Goal: Task Accomplishment & Management: Use online tool/utility

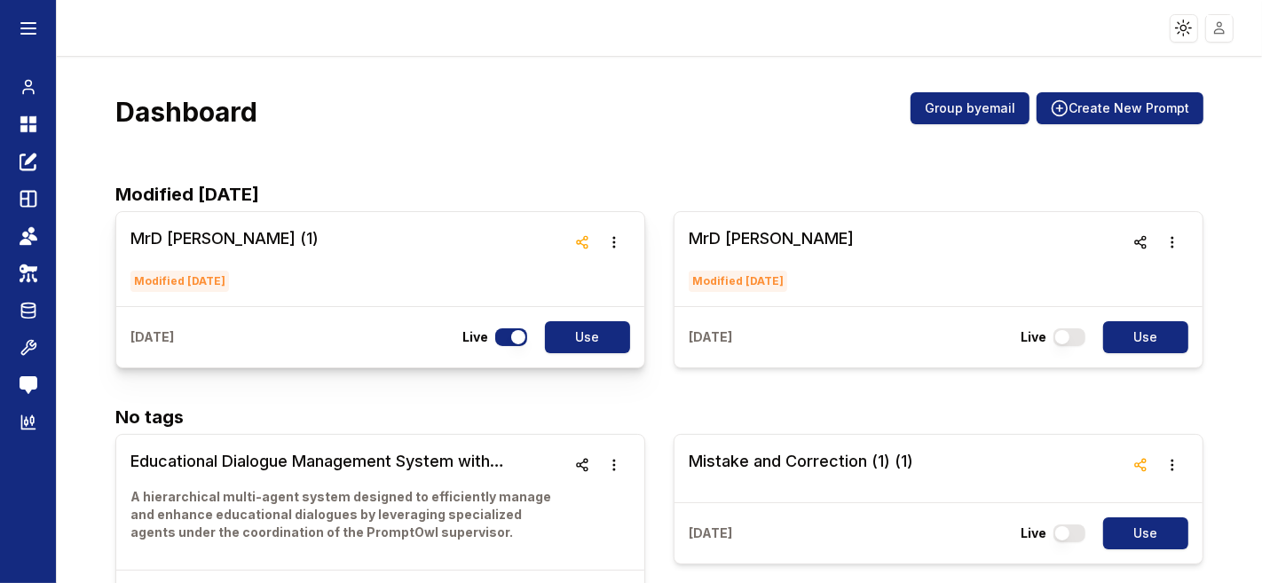
click at [157, 209] on h3 "MrD [PERSON_NAME] (1)" at bounding box center [224, 238] width 188 height 25
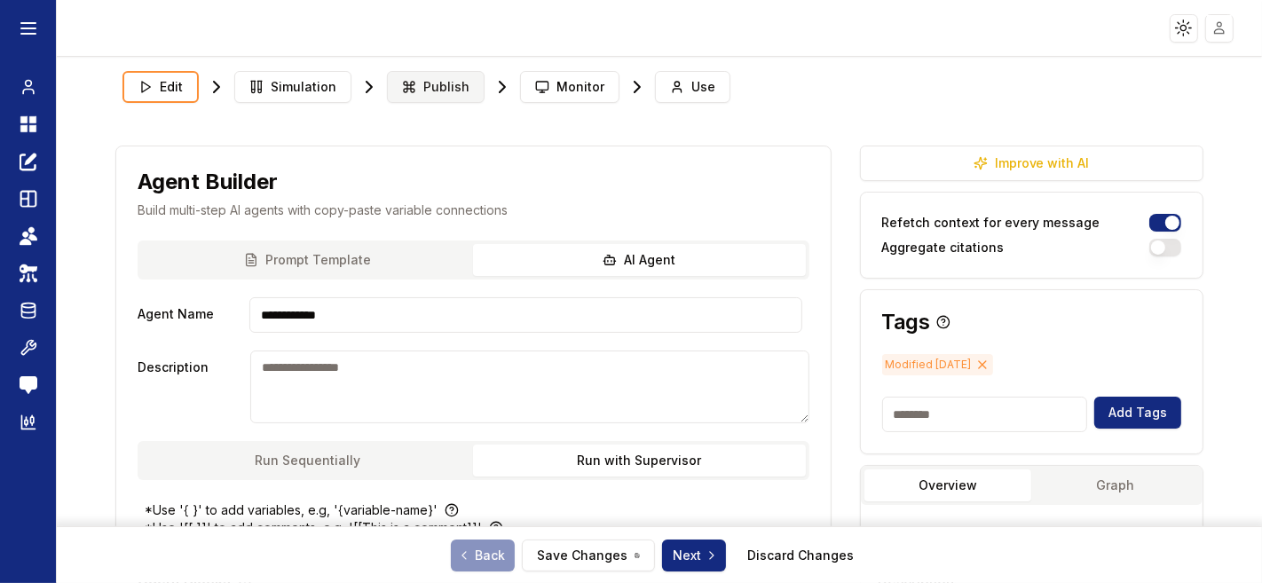
click at [423, 86] on span "Publish" at bounding box center [446, 87] width 46 height 18
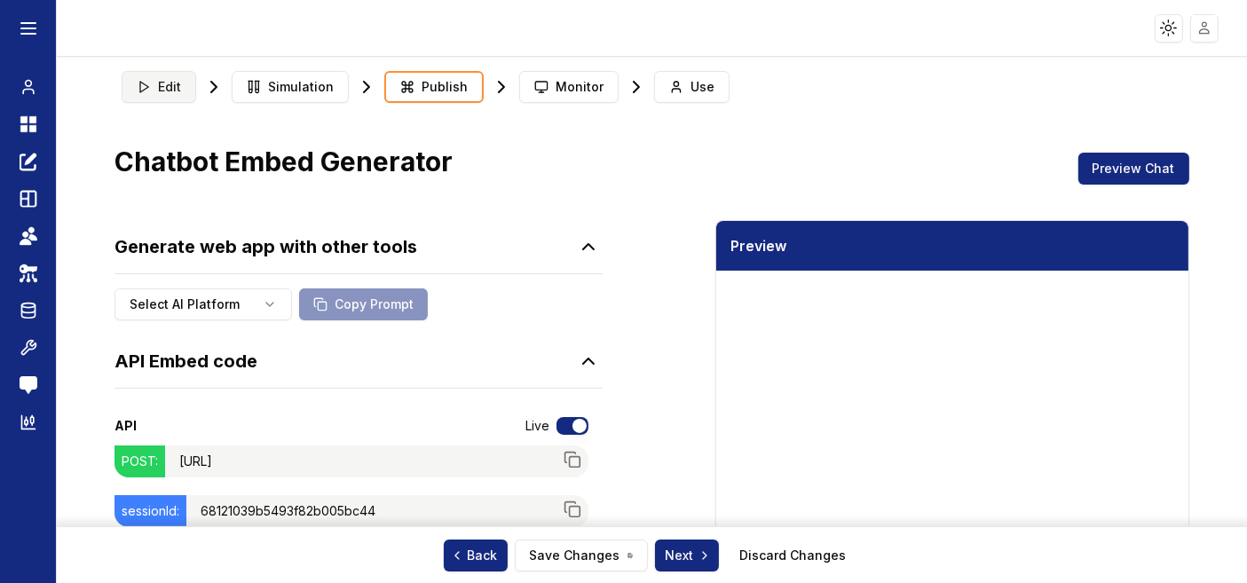
click at [134, 89] on button "Edit" at bounding box center [159, 87] width 75 height 32
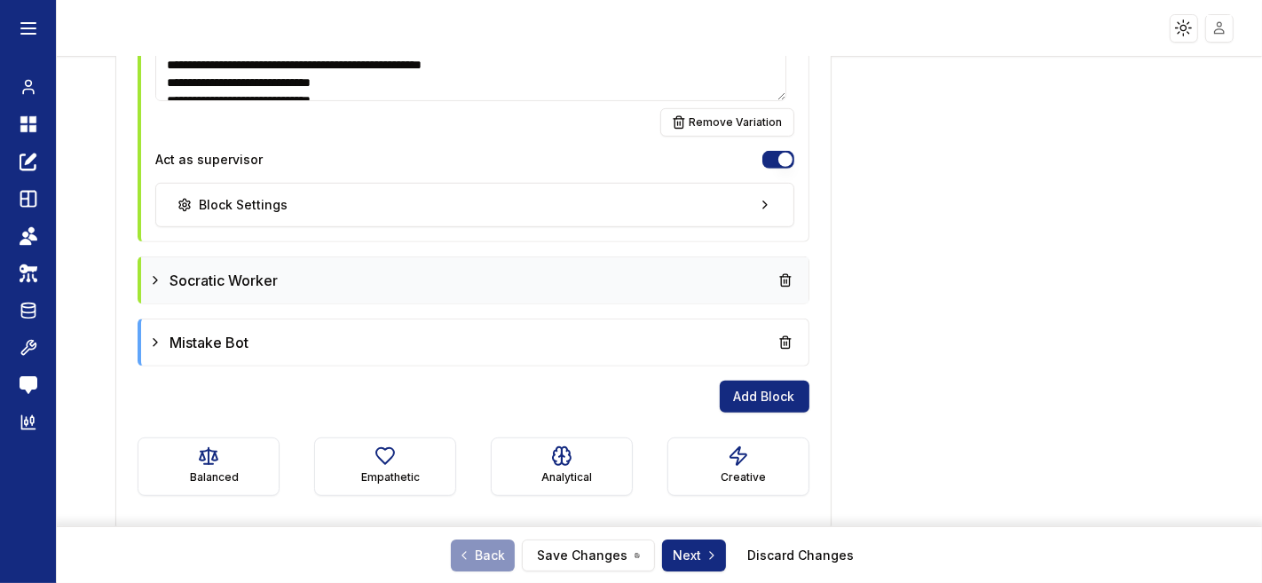
scroll to position [839, 0]
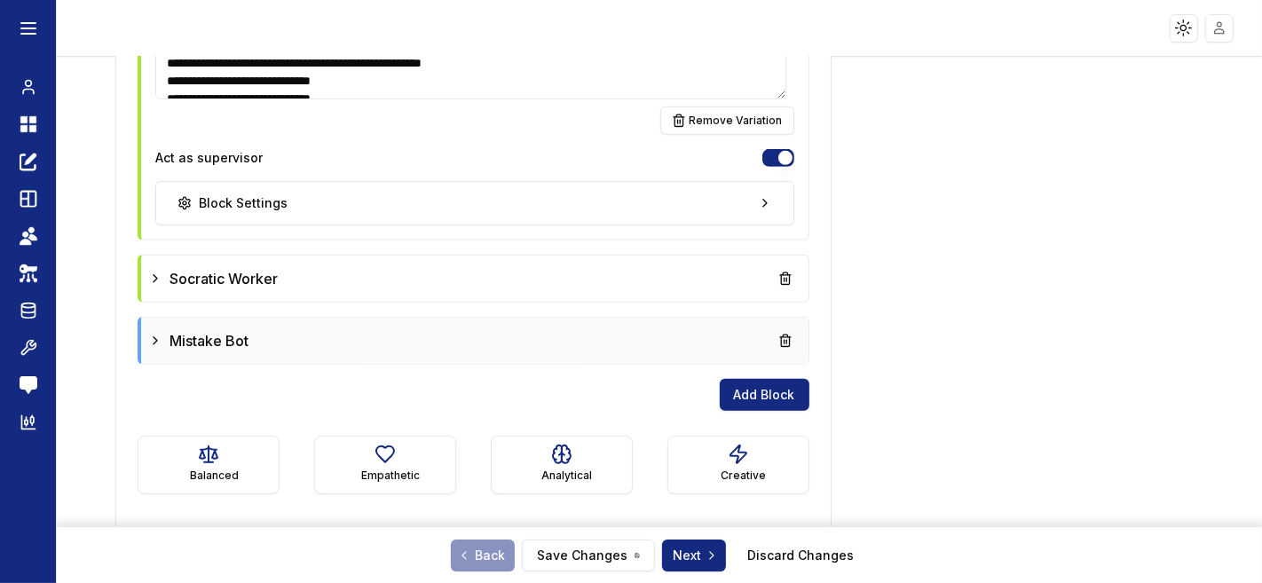
click at [491, 209] on div "Mistake Bot" at bounding box center [474, 341] width 652 height 32
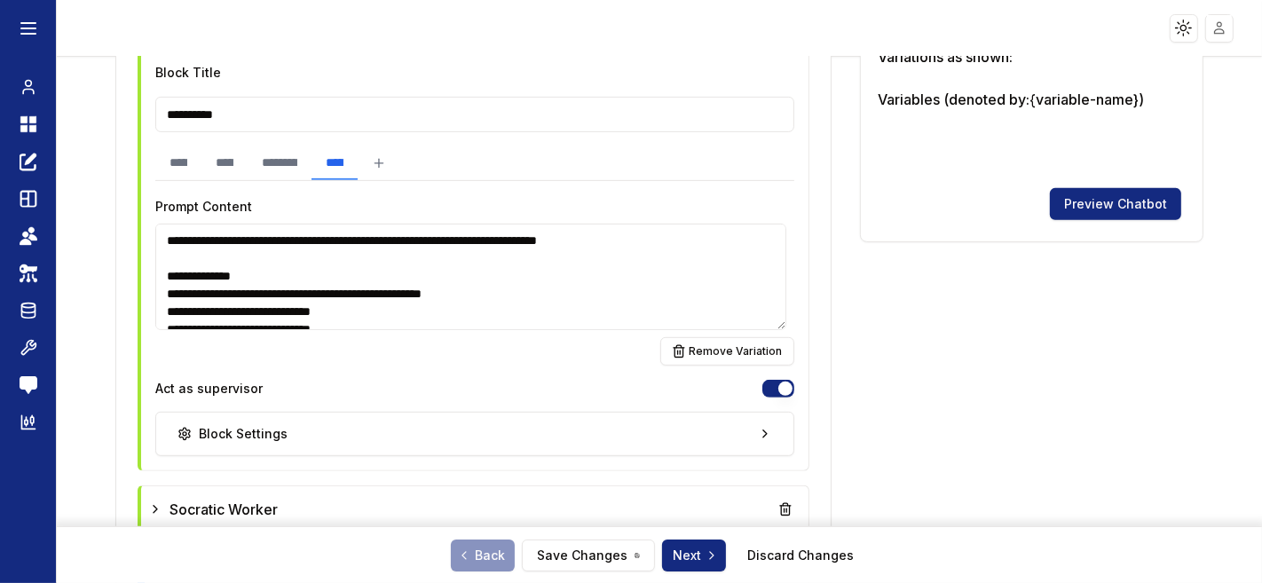
scroll to position [214, 0]
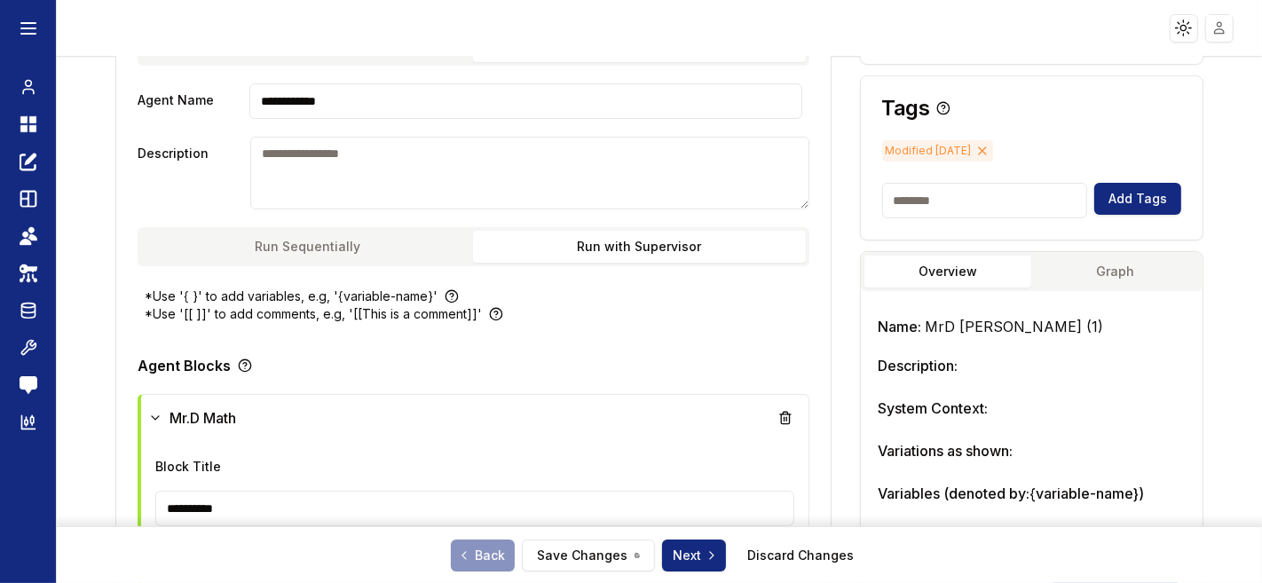
click at [508, 209] on button "Graph" at bounding box center [1115, 272] width 168 height 32
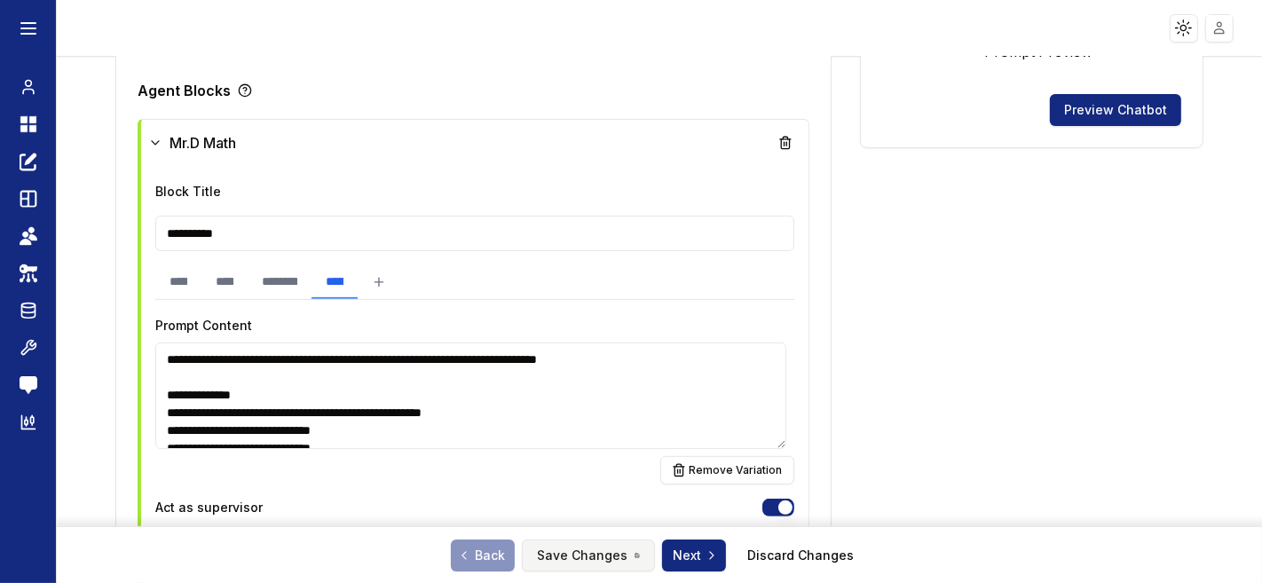
scroll to position [707, 0]
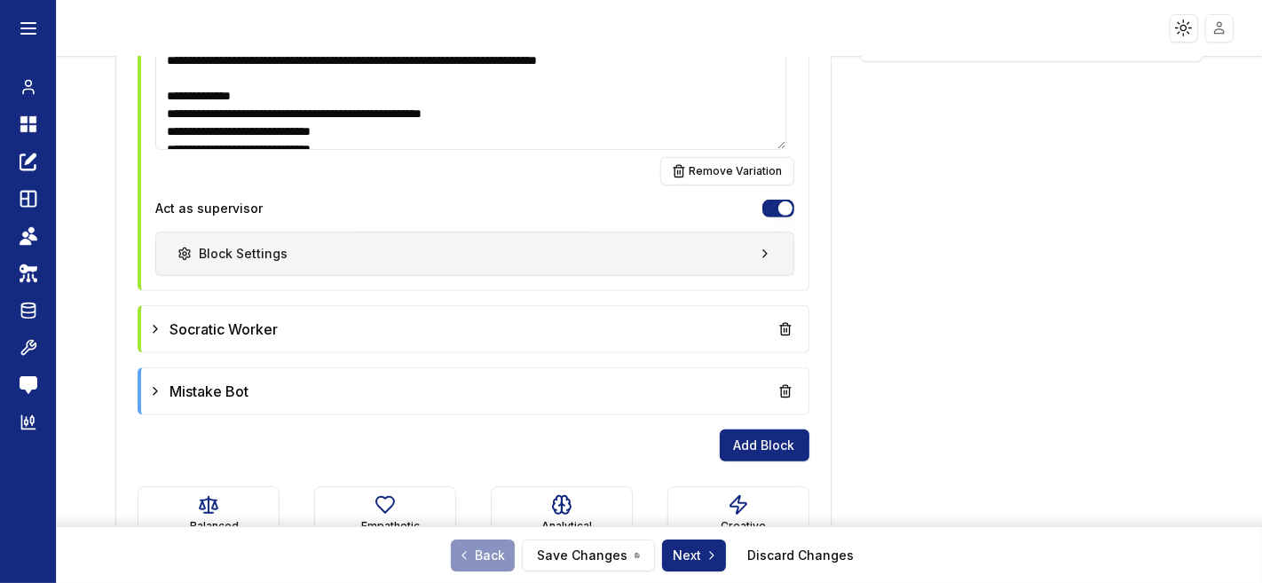
scroll to position [839, 0]
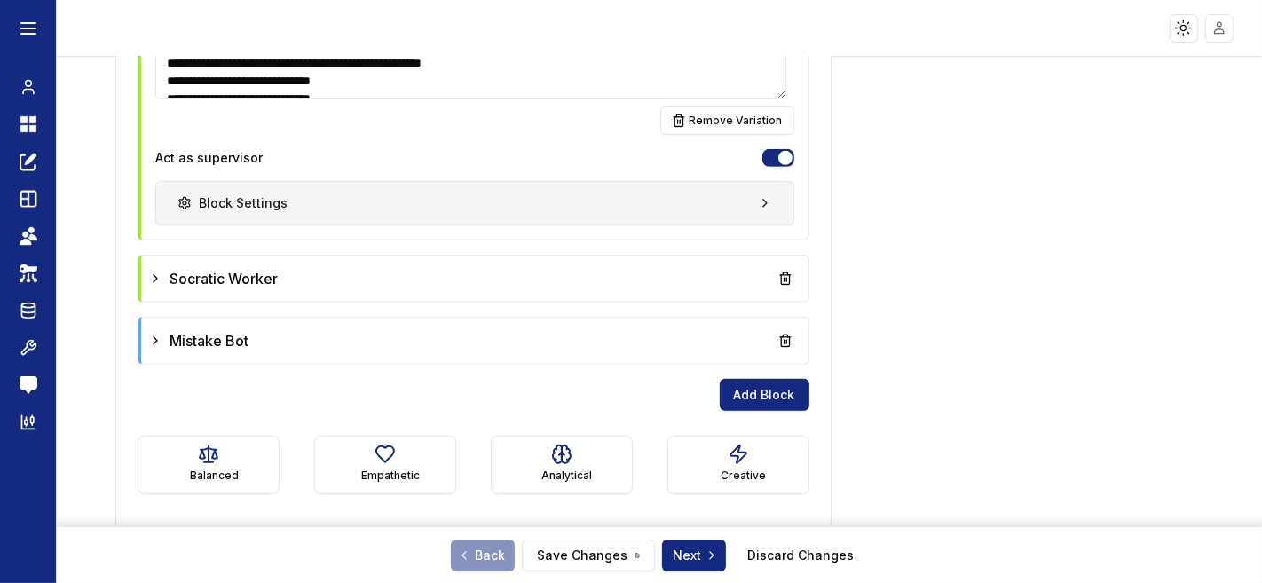
click at [268, 206] on div "Block Settings" at bounding box center [232, 203] width 110 height 18
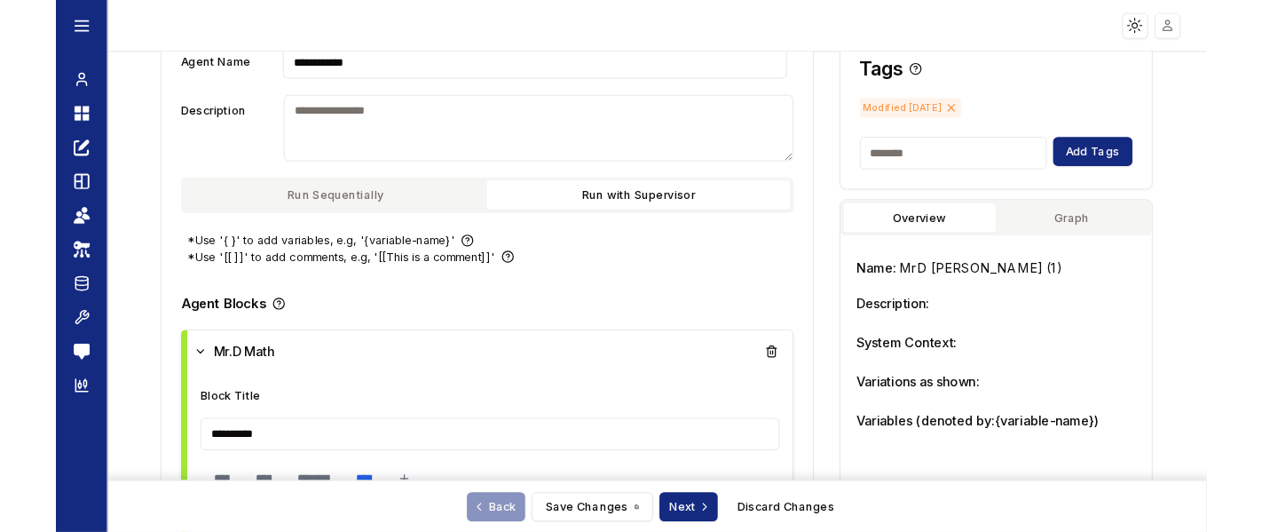
scroll to position [0, 0]
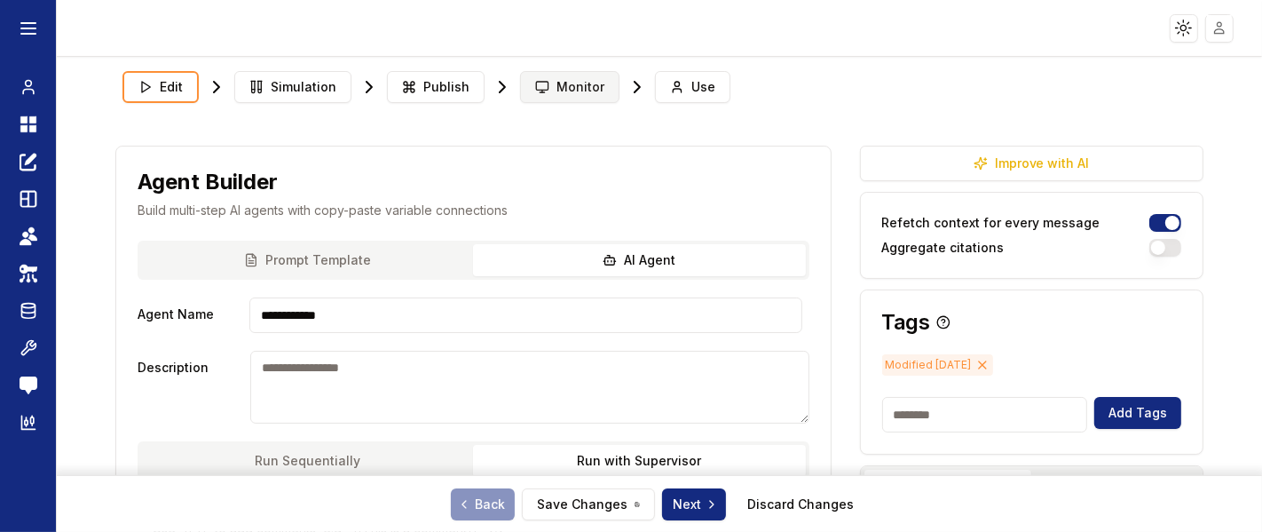
click at [570, 80] on span "Monitor" at bounding box center [580, 87] width 48 height 18
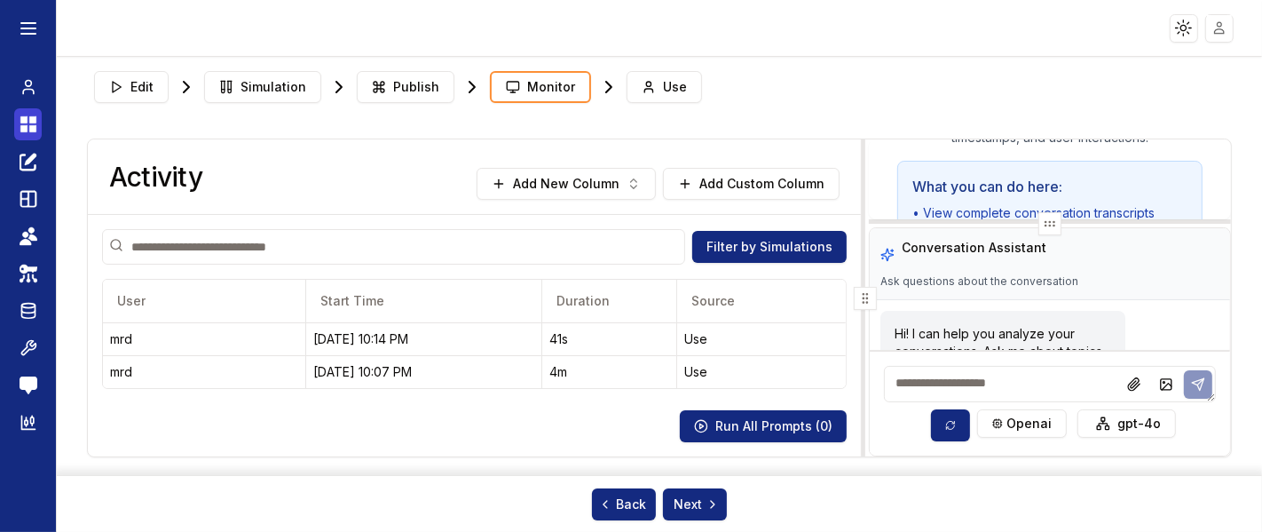
click at [20, 119] on icon at bounding box center [23, 119] width 7 height 7
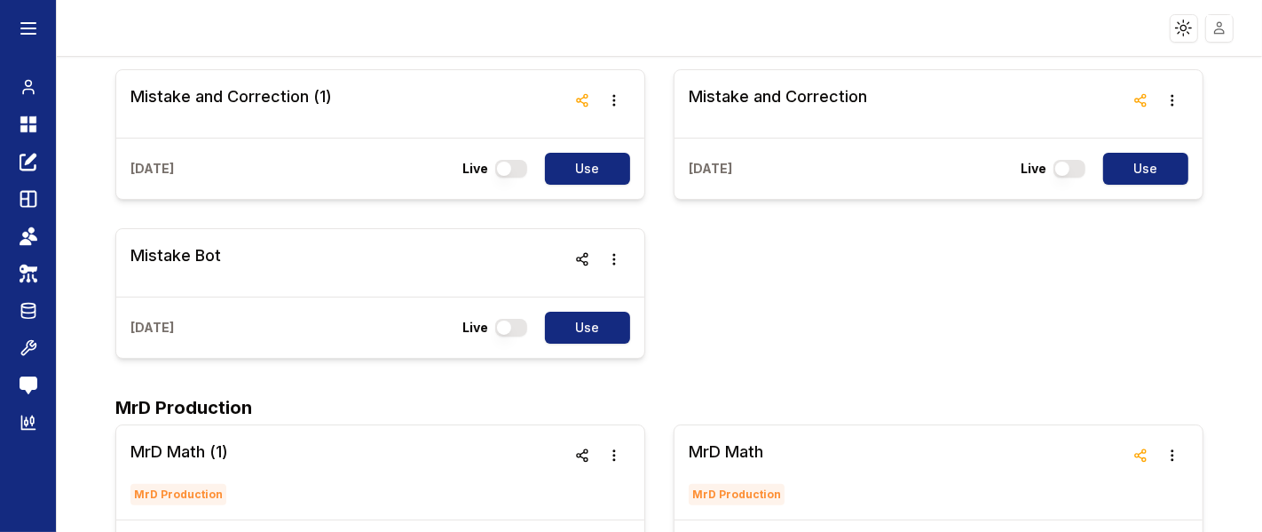
scroll to position [887, 0]
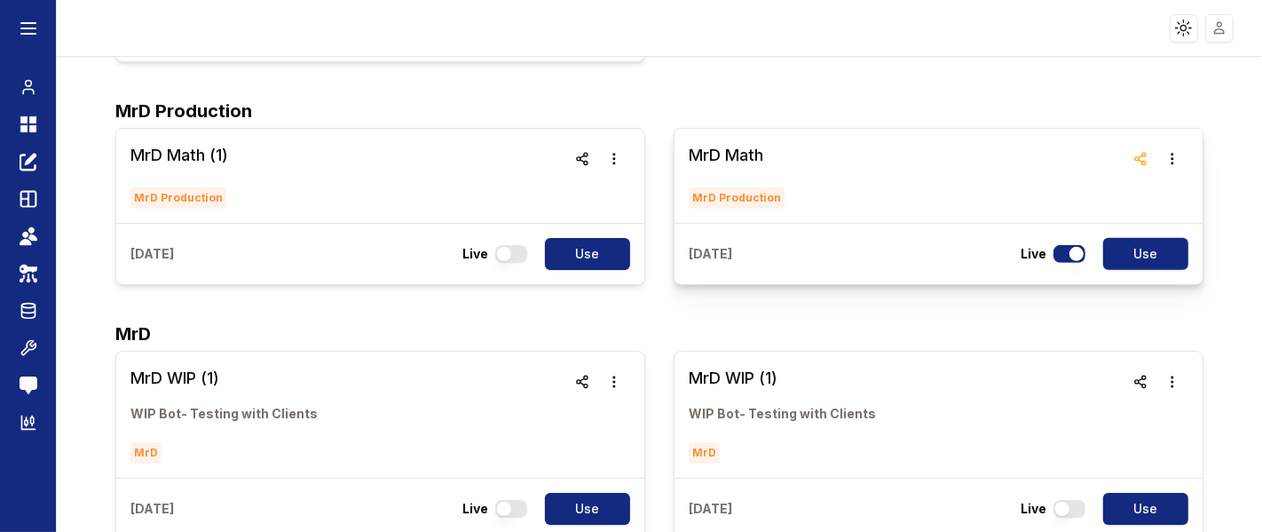
click at [713, 148] on h3 "MrD Math" at bounding box center [738, 155] width 99 height 25
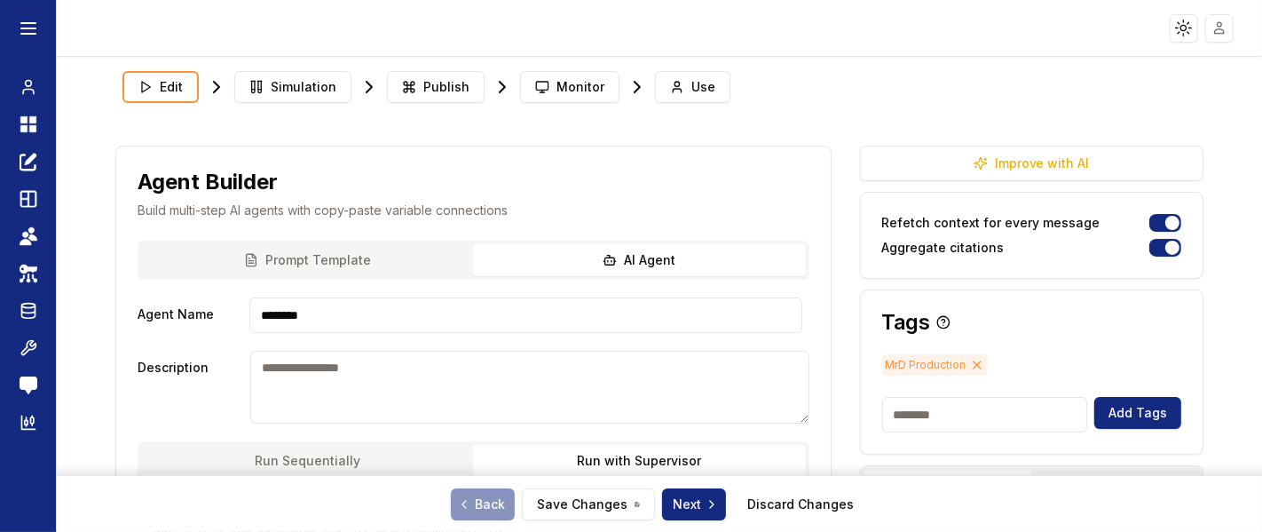
type textarea "***"
click at [563, 87] on span "Monitor" at bounding box center [580, 87] width 48 height 18
click at [566, 85] on span "Monitor" at bounding box center [580, 87] width 48 height 18
click at [575, 87] on span "Monitor" at bounding box center [580, 87] width 48 height 18
